Goal: Communication & Community: Connect with others

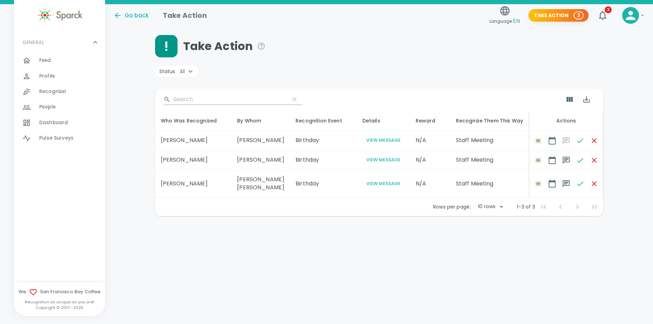
click at [309, 170] on td "Birthday" at bounding box center [323, 160] width 67 height 20
click at [313, 137] on td "Birthday" at bounding box center [323, 141] width 67 height 20
click at [311, 162] on td "Birthday" at bounding box center [323, 160] width 67 height 20
click at [290, 139] on td "Birthday" at bounding box center [323, 141] width 67 height 20
click at [372, 143] on button "View Message" at bounding box center [383, 140] width 42 height 8
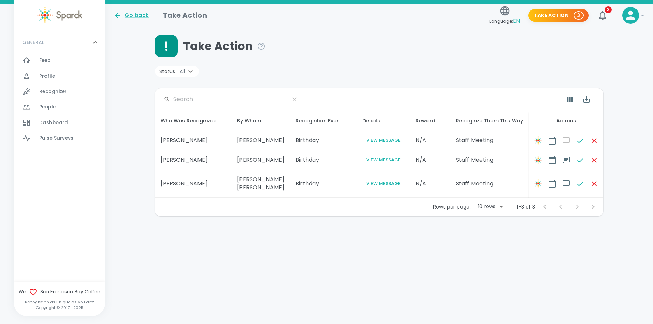
click at [291, 170] on td "Birthday" at bounding box center [323, 160] width 67 height 20
click at [34, 62] on div at bounding box center [30, 60] width 17 height 8
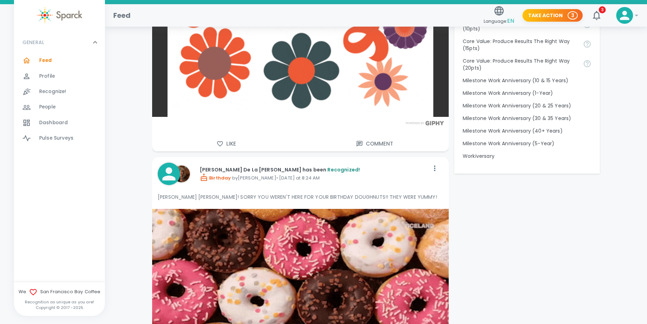
scroll to position [525, 0]
